Goal: Information Seeking & Learning: Find specific fact

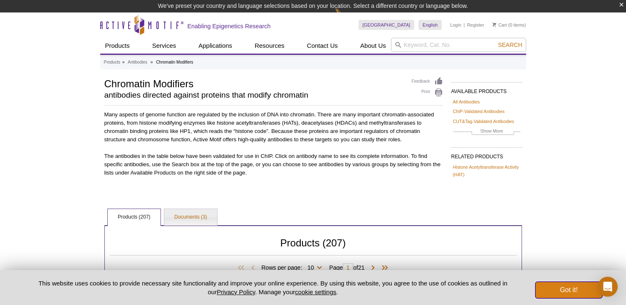
click at [547, 287] on button "Got it!" at bounding box center [568, 290] width 67 height 17
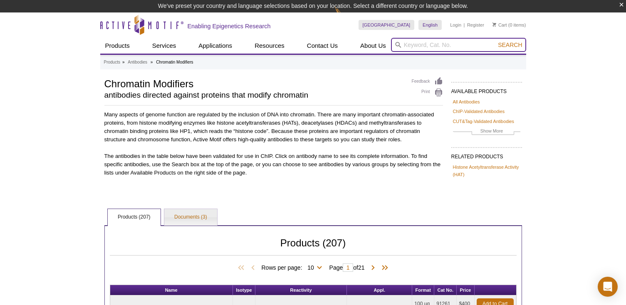
click at [441, 46] on input "search" at bounding box center [458, 45] width 135 height 14
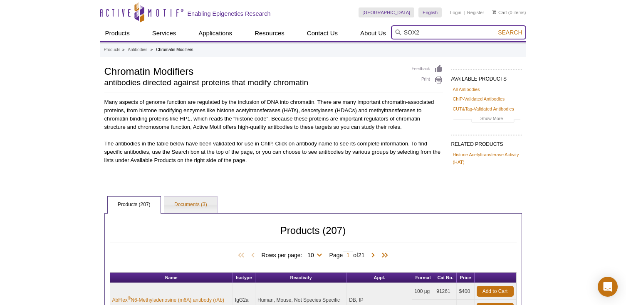
type input "SOX2"
click at [495, 29] on button "Search" at bounding box center [509, 32] width 29 height 7
